Goal: Information Seeking & Learning: Understand process/instructions

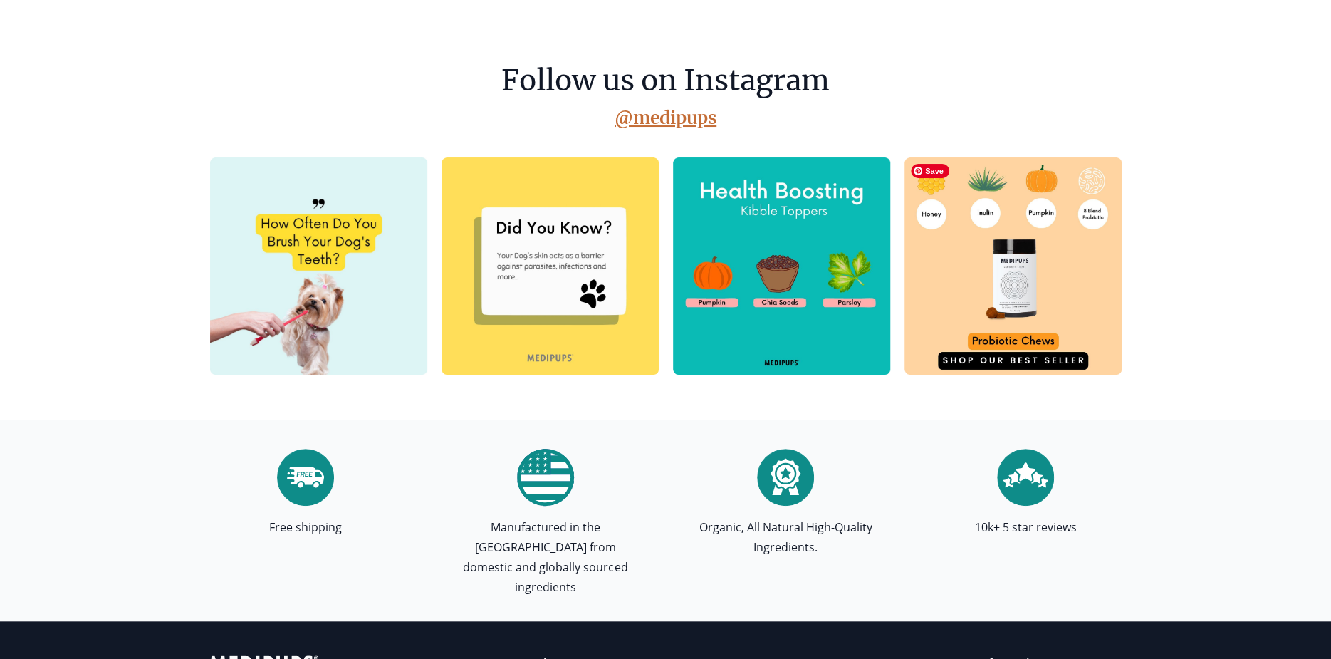
scroll to position [3844, 0]
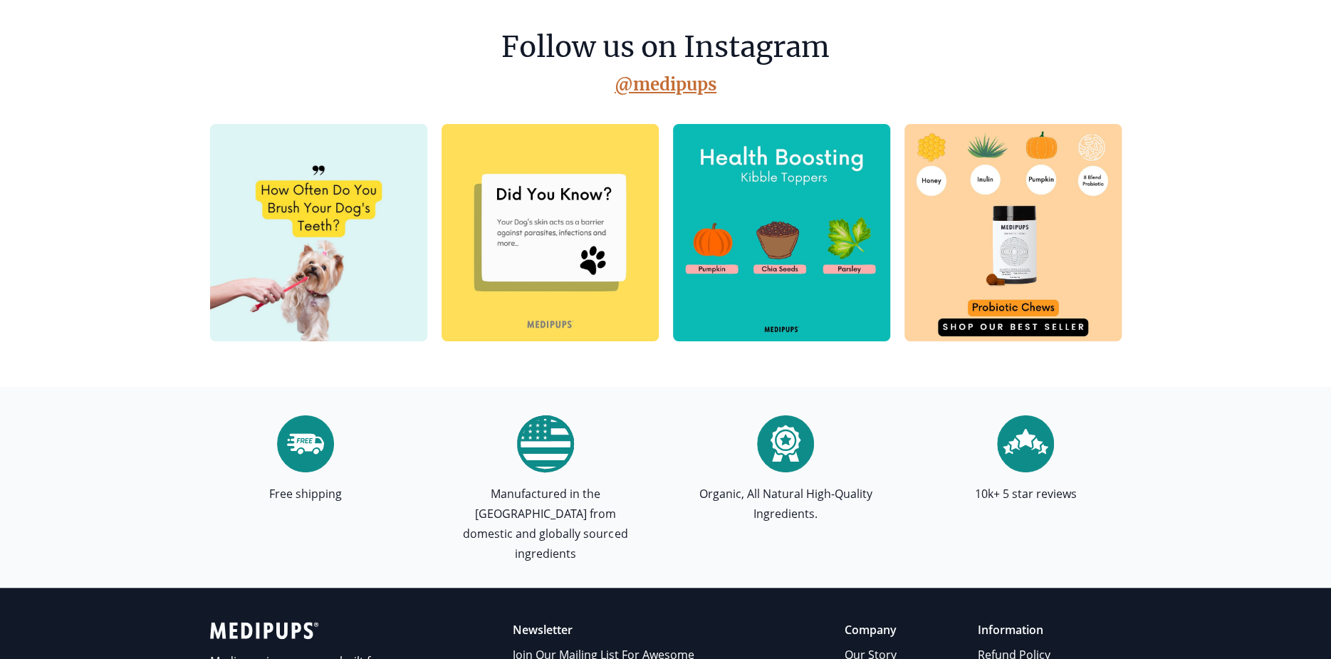
click at [866, 488] on p "Organic, All Natural High-Quality Ingredients." at bounding box center [785, 503] width 191 height 40
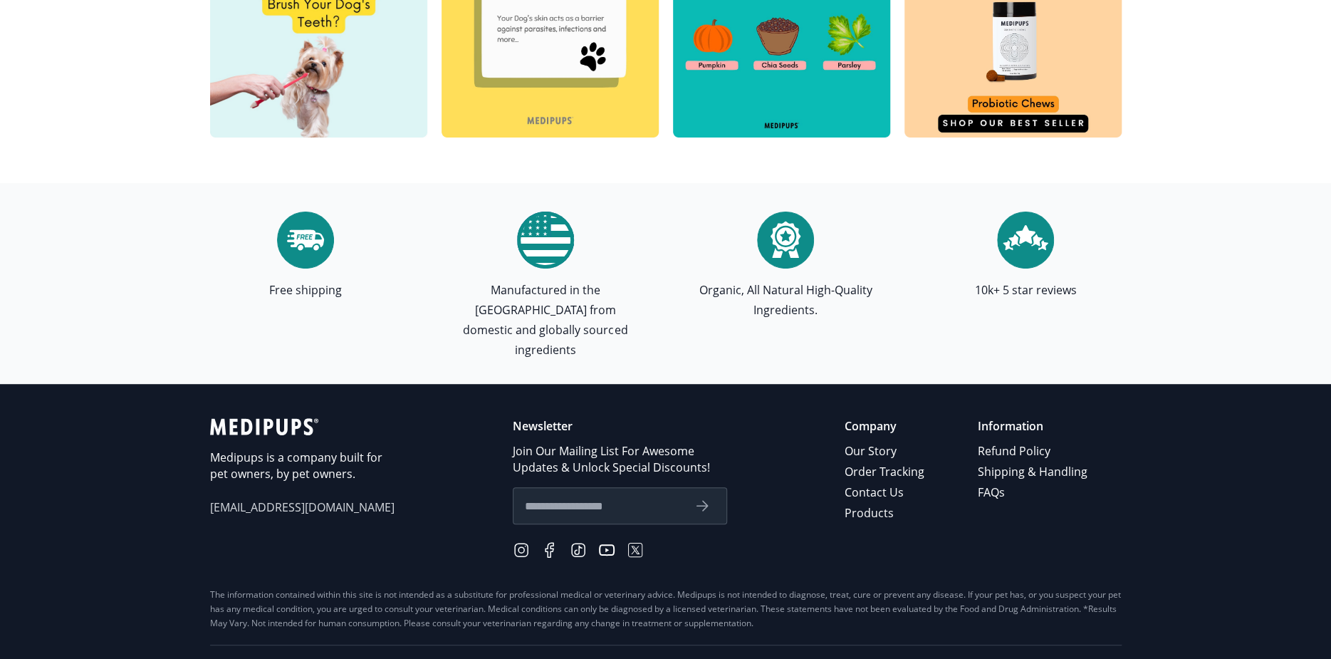
scroll to position [4058, 0]
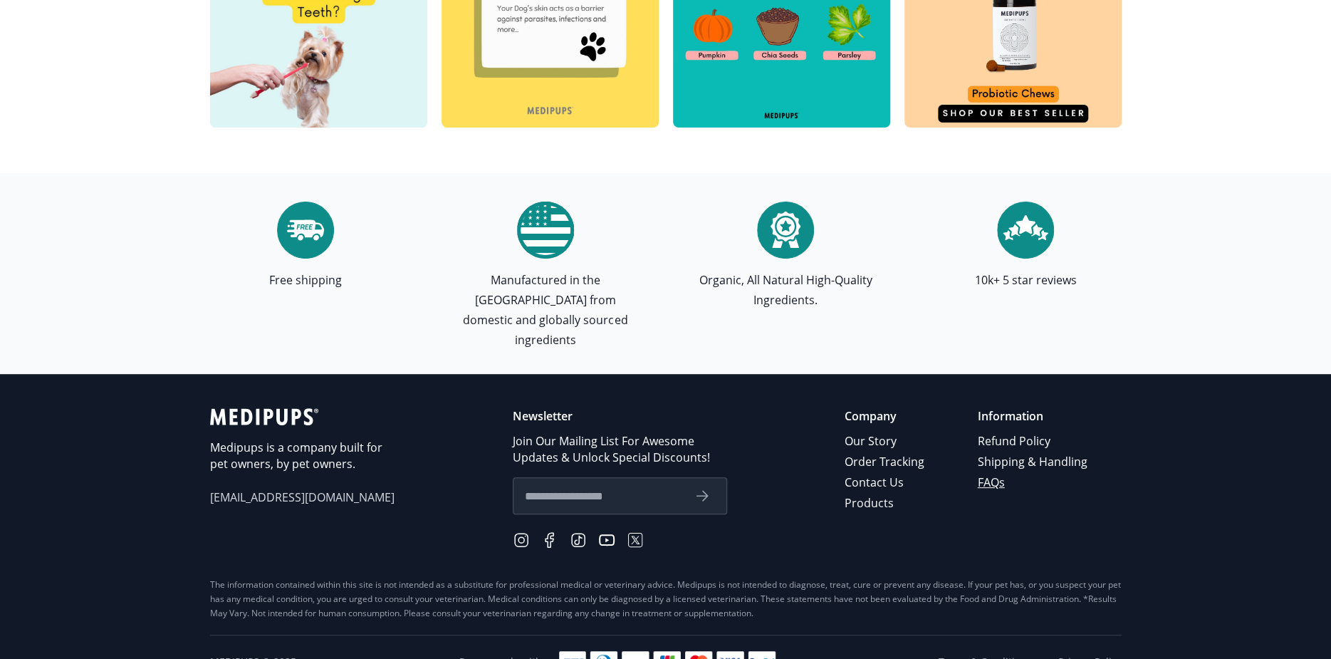
click at [992, 472] on link "FAQs" at bounding box center [1033, 482] width 112 height 21
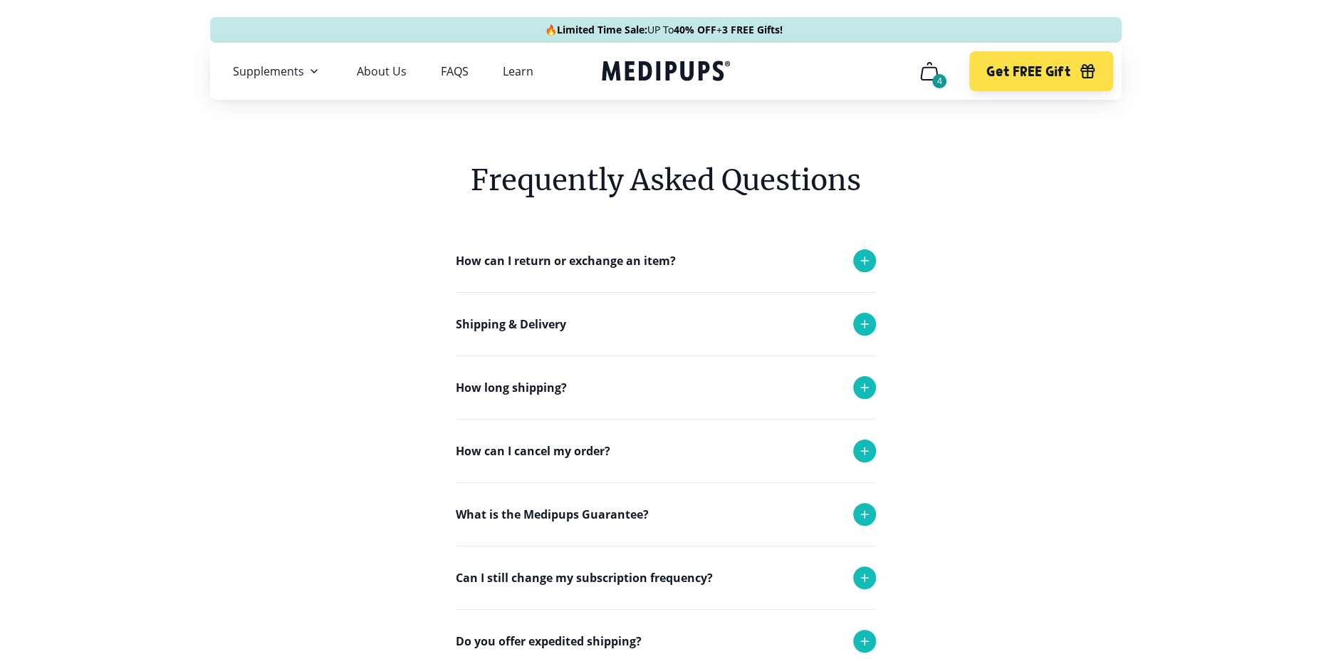
click at [864, 325] on icon at bounding box center [864, 323] width 7 height 7
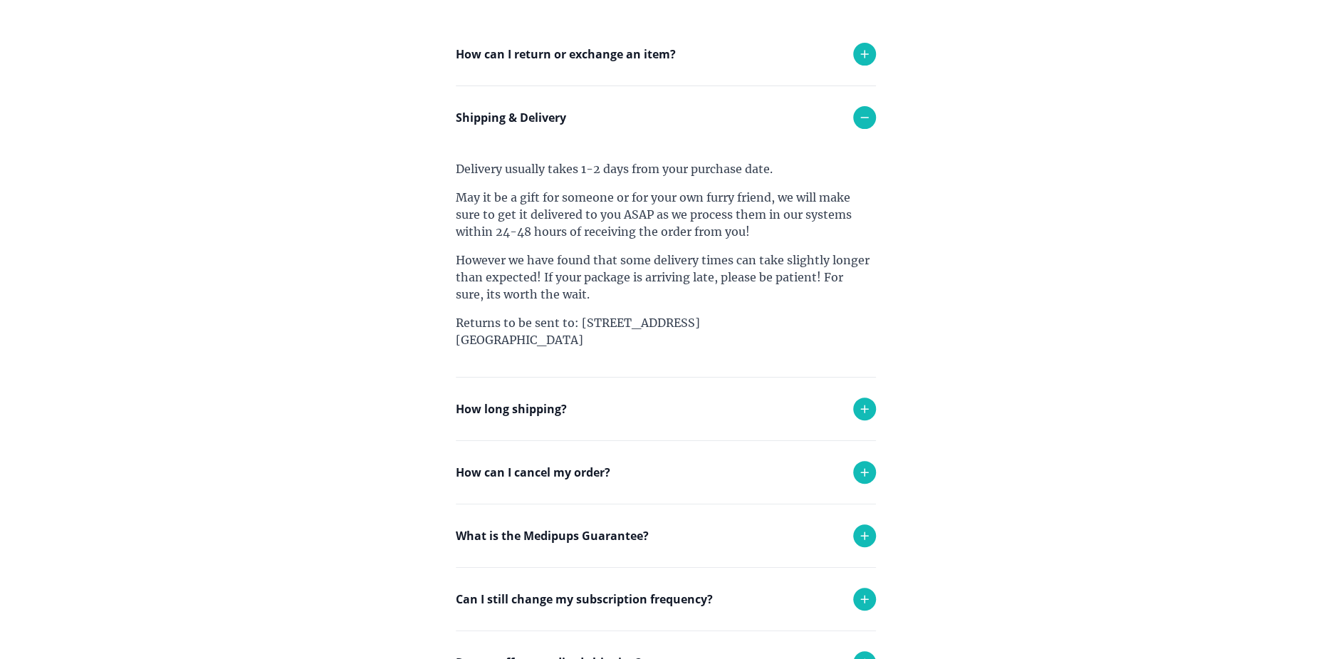
scroll to position [214, 0]
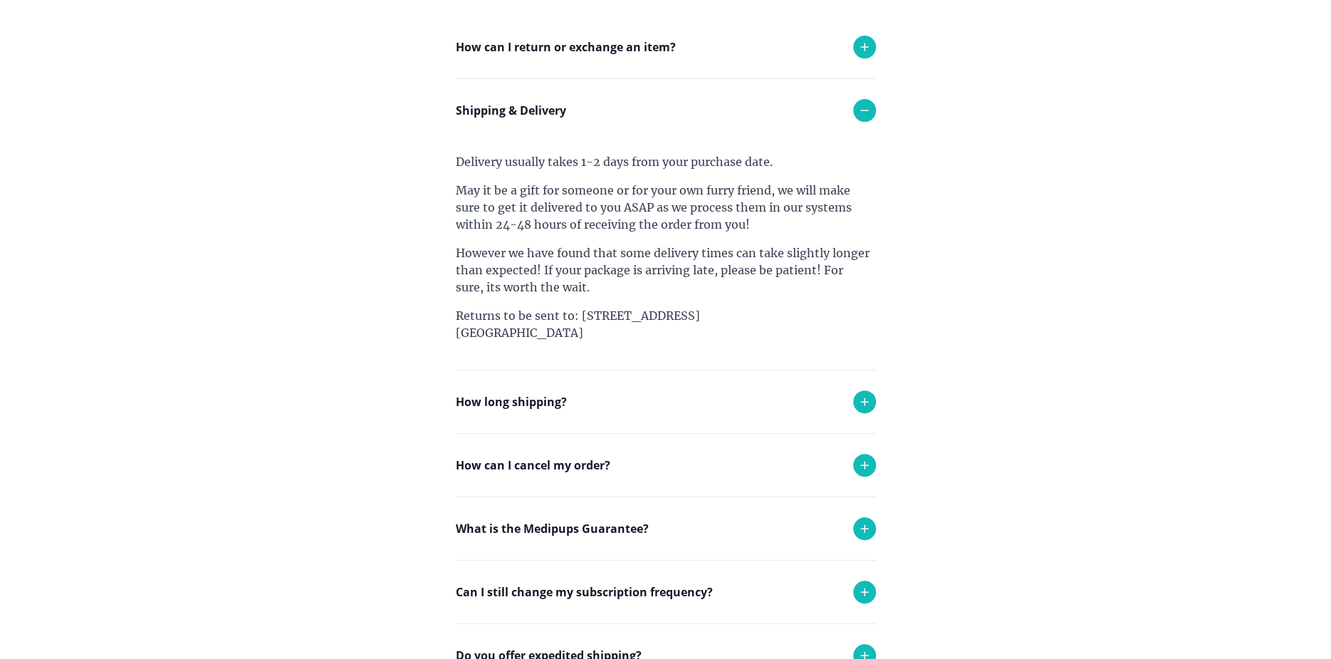
click at [859, 466] on icon at bounding box center [864, 464] width 17 height 17
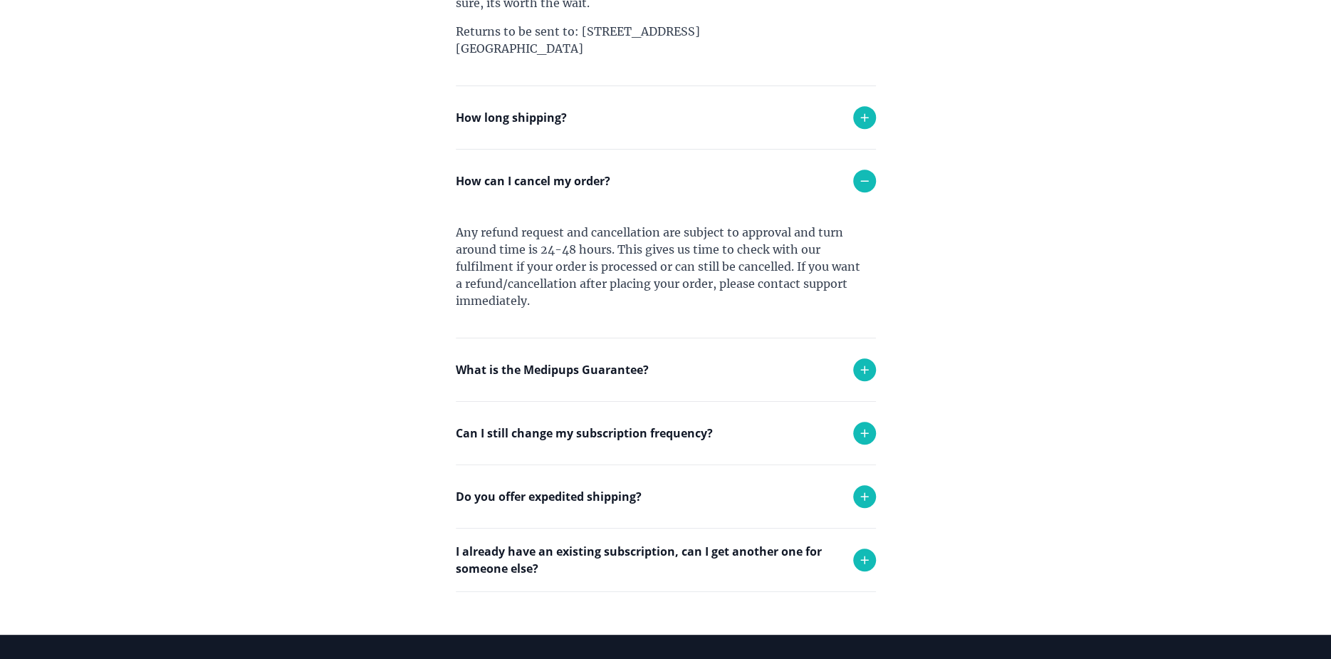
scroll to position [498, 0]
click at [867, 433] on icon at bounding box center [864, 432] width 17 height 17
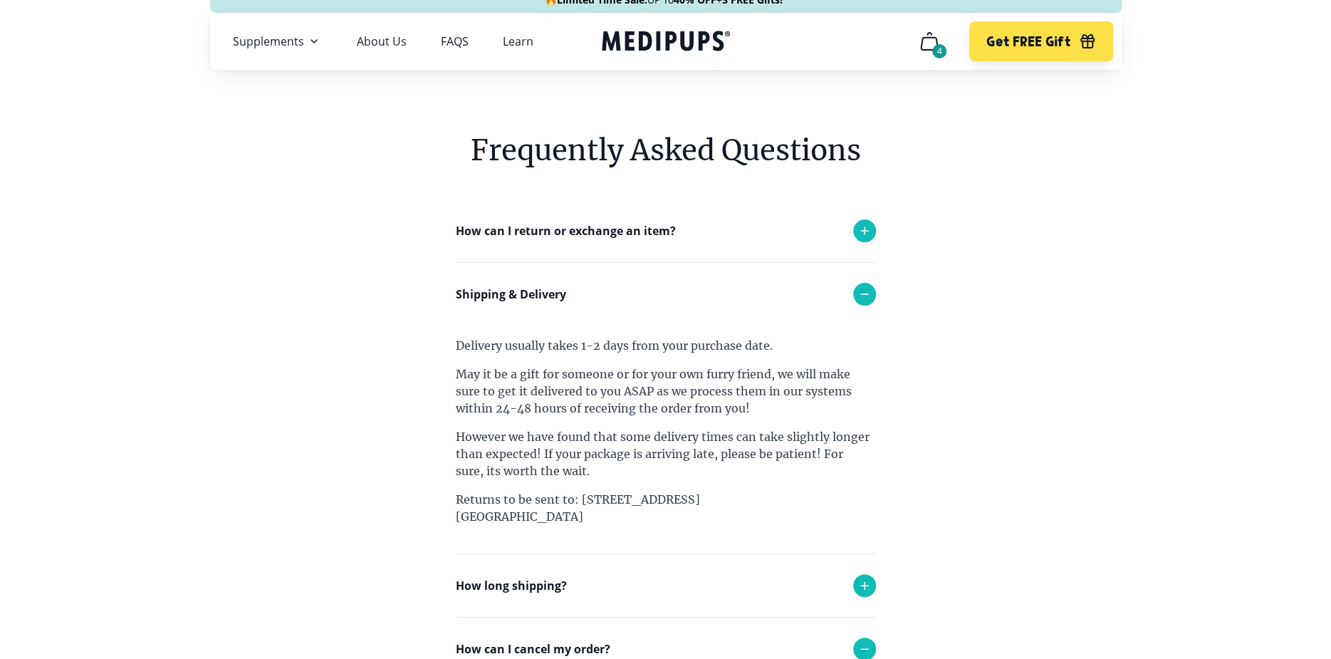
scroll to position [0, 0]
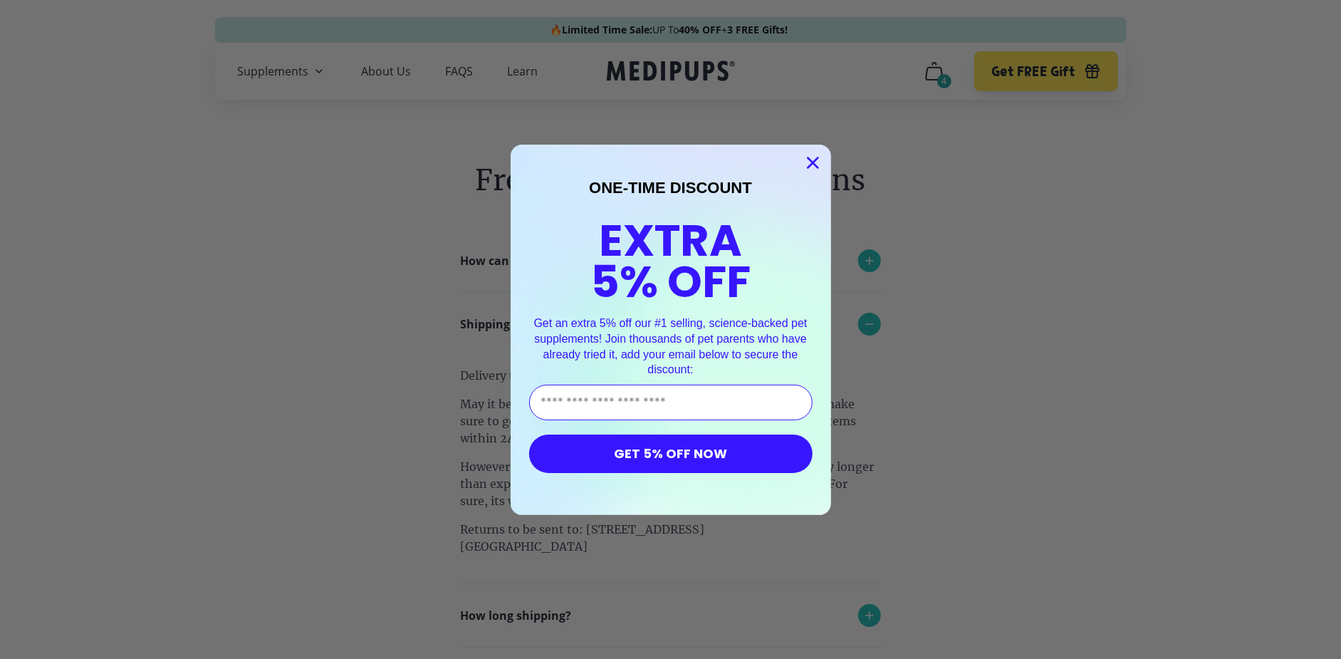
click at [807, 162] on icon "Close dialog" at bounding box center [812, 162] width 25 height 25
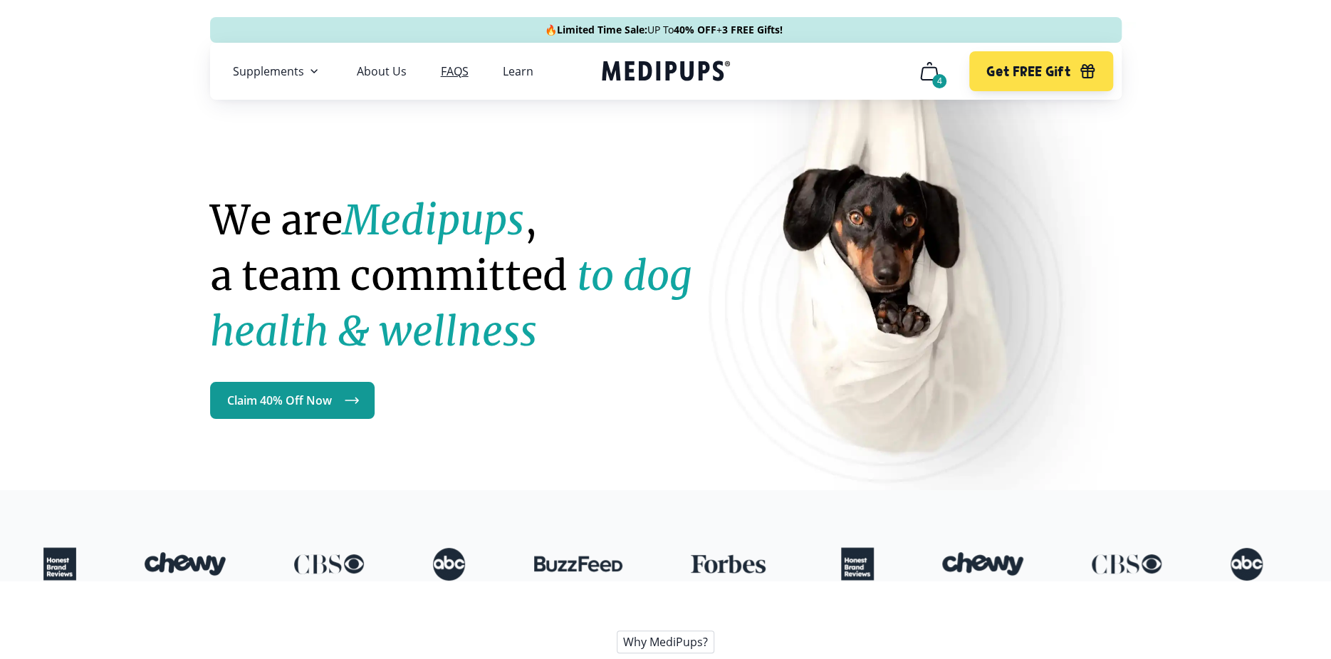
click at [456, 75] on link "FAQS" at bounding box center [455, 71] width 28 height 14
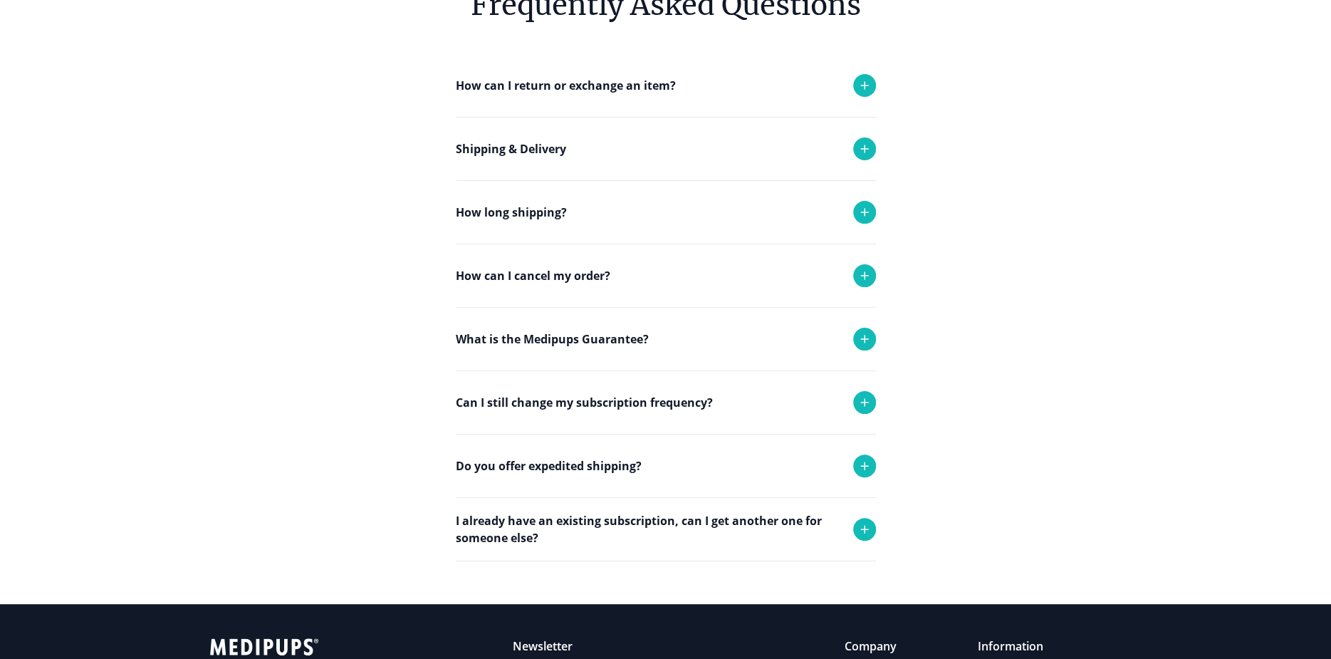
scroll to position [214, 0]
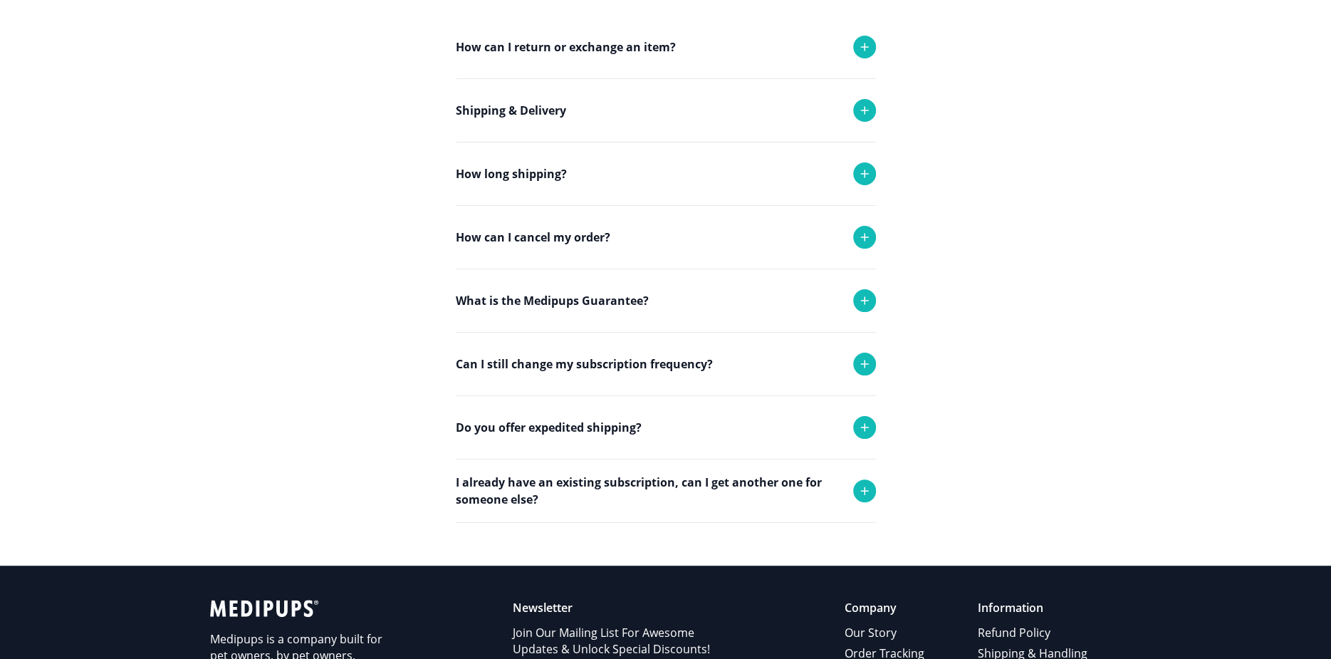
click at [543, 236] on p "How can I cancel my order?" at bounding box center [533, 237] width 154 height 17
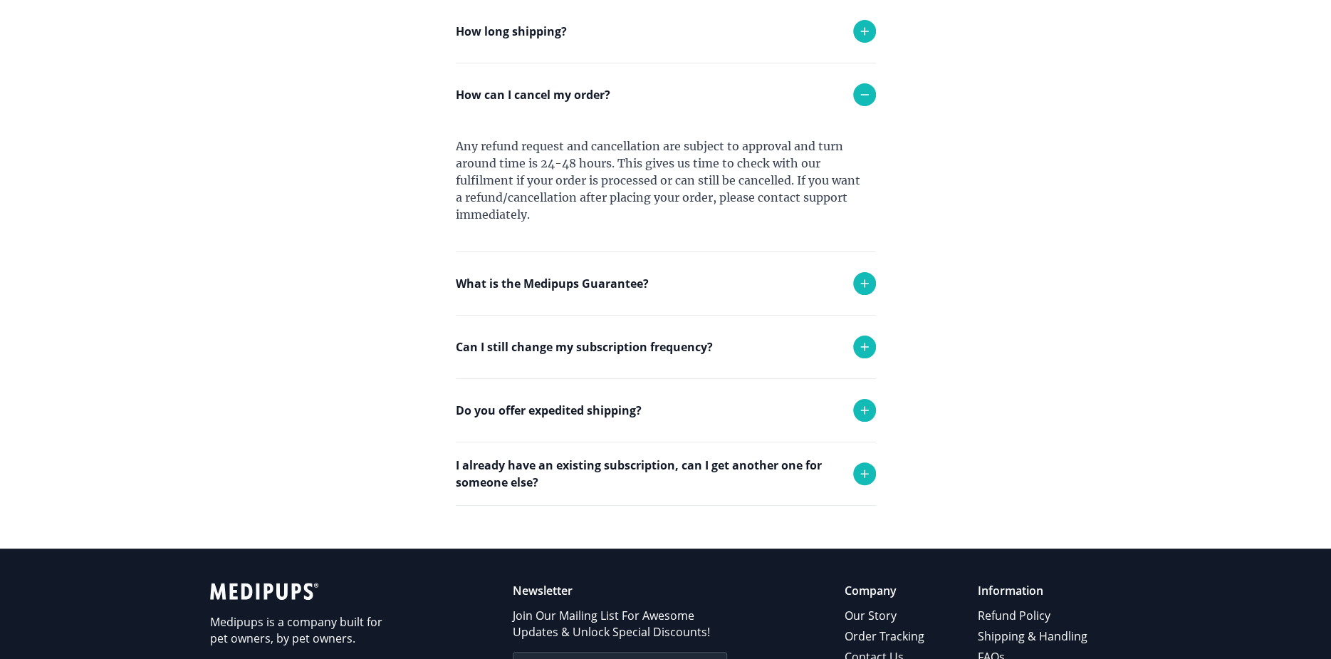
scroll to position [427, 0]
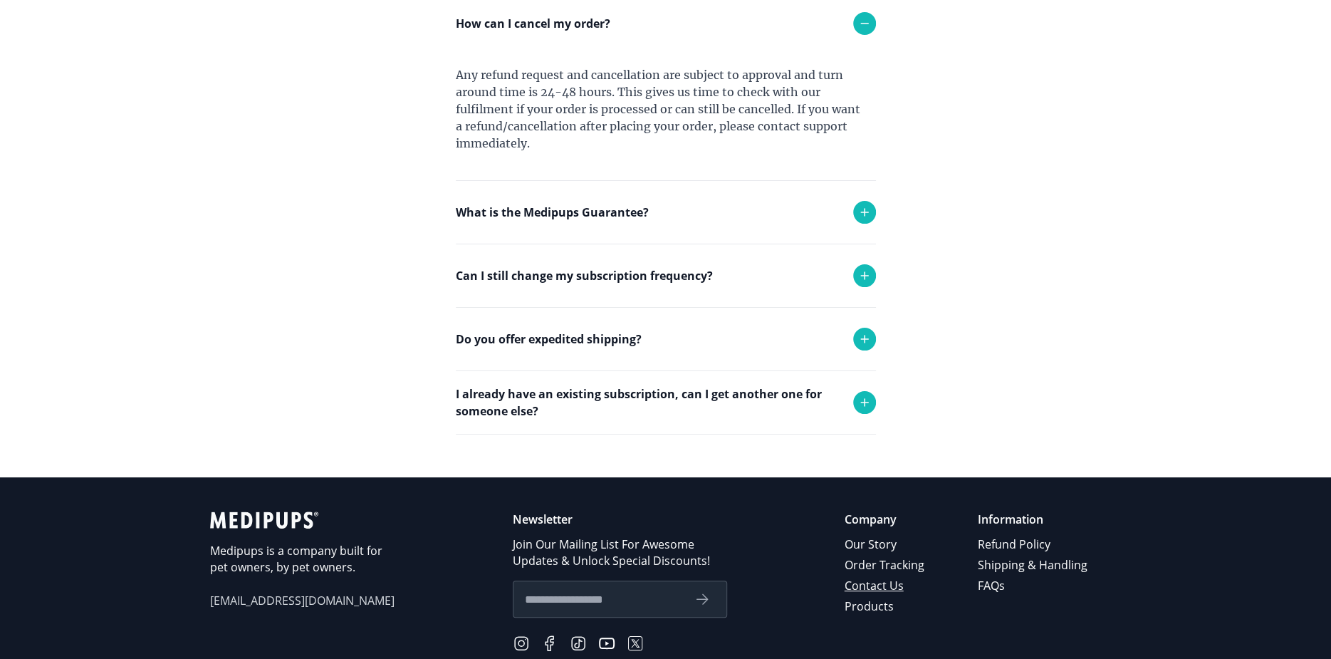
click at [883, 586] on link "Contact Us" at bounding box center [885, 585] width 82 height 21
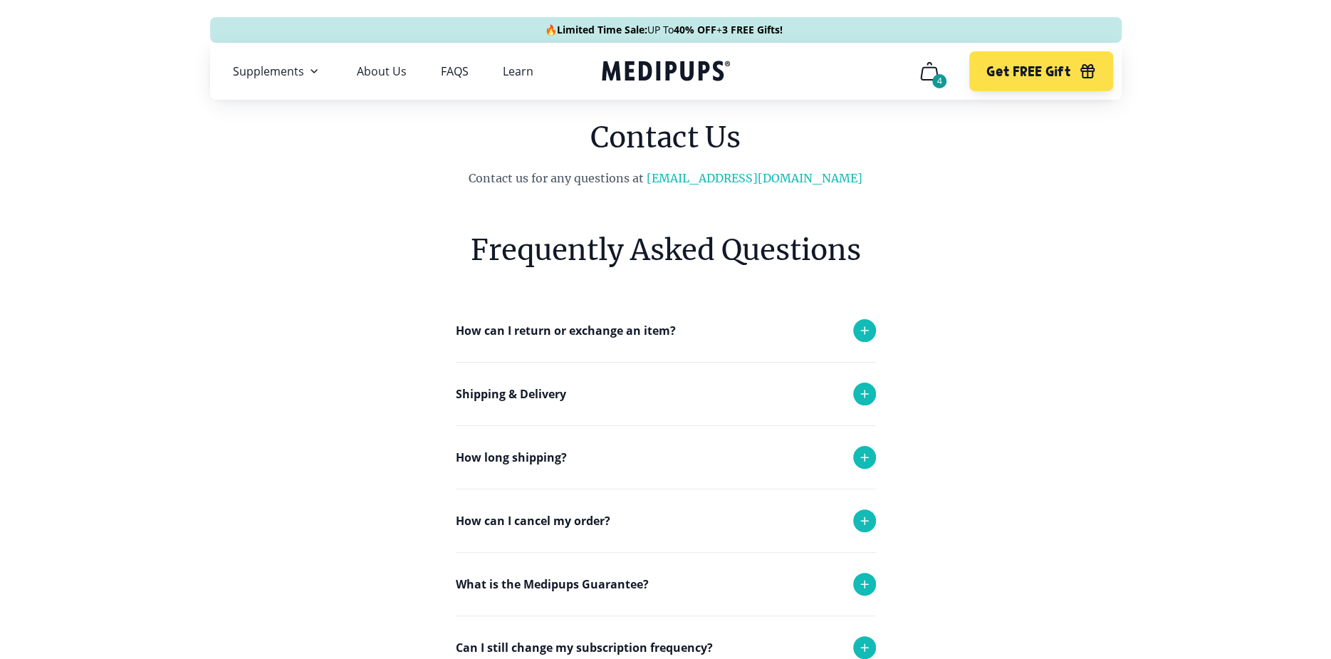
click at [856, 396] on icon at bounding box center [864, 393] width 17 height 17
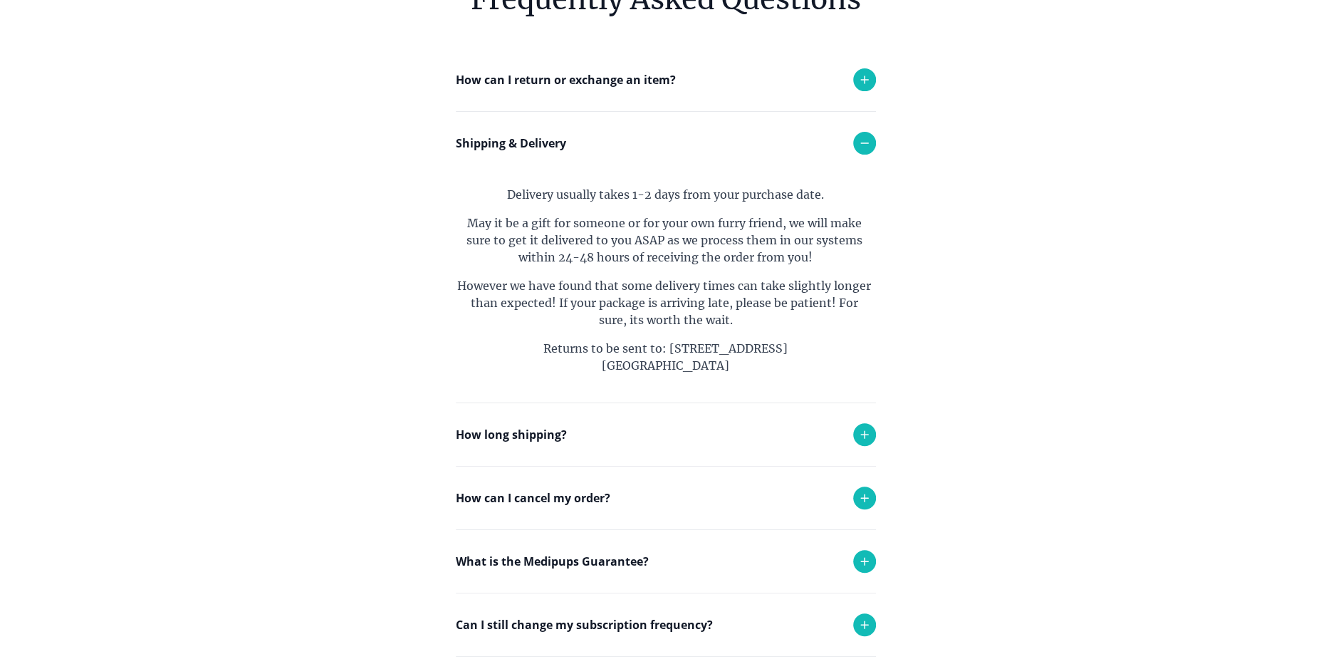
scroll to position [285, 0]
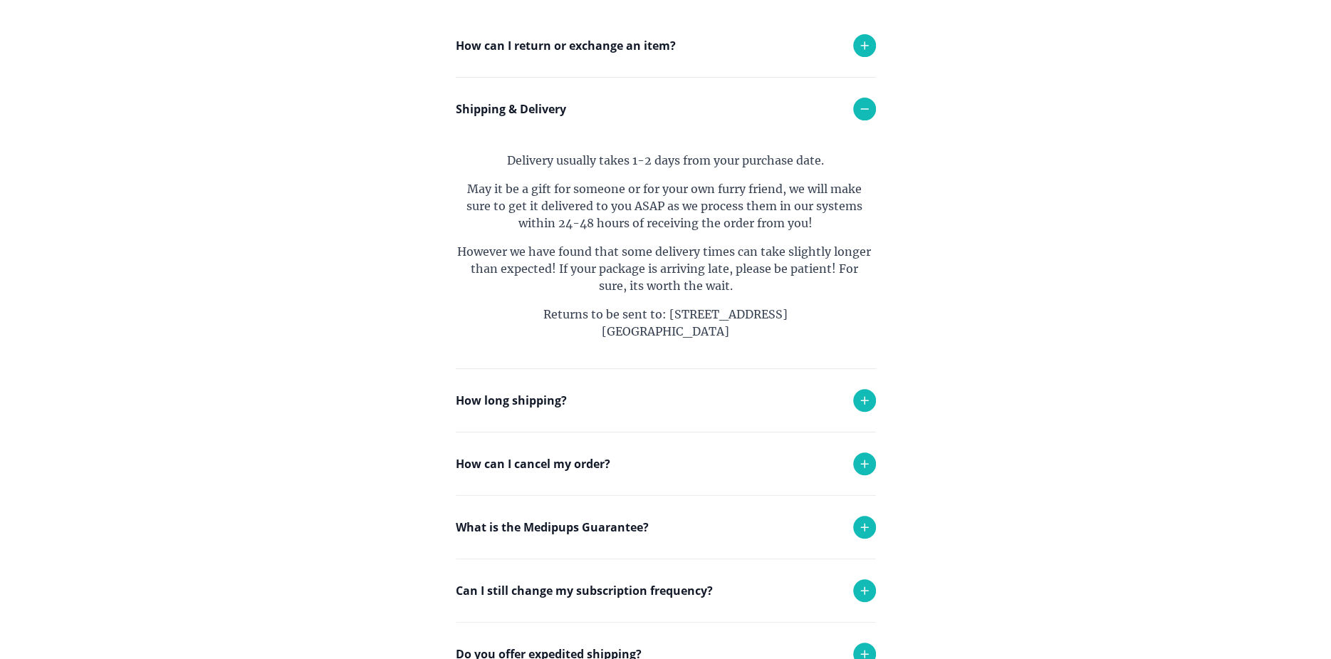
click at [554, 461] on p "How can I cancel my order?" at bounding box center [533, 463] width 154 height 17
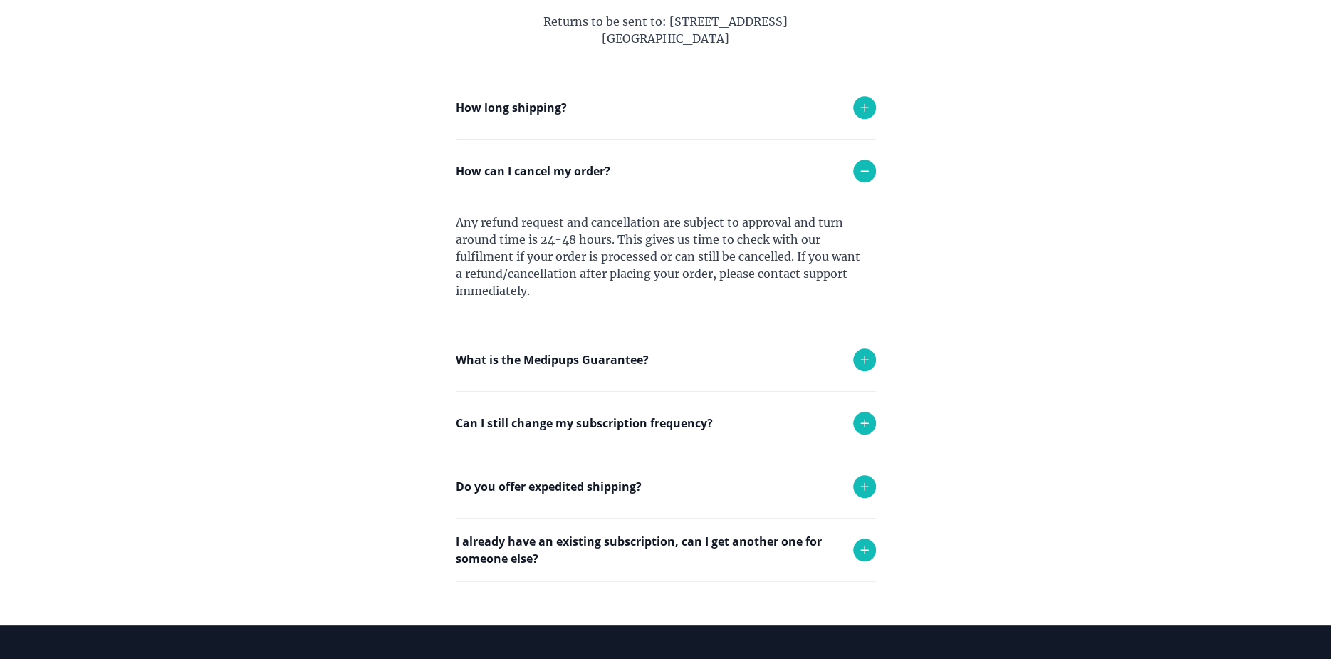
scroll to position [356, 0]
